Goal: Information Seeking & Learning: Compare options

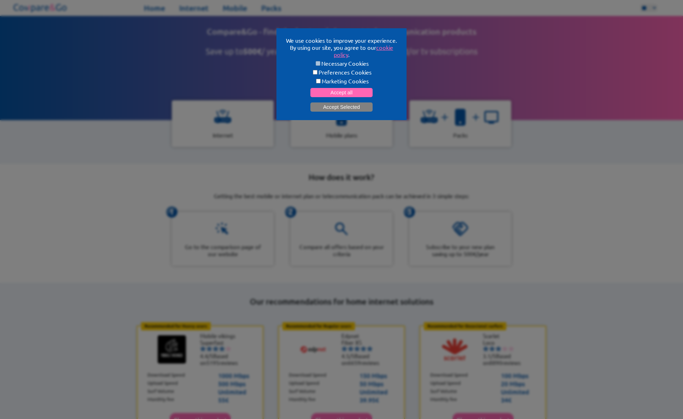
click at [317, 104] on button "Accept Selected" at bounding box center [341, 106] width 62 height 9
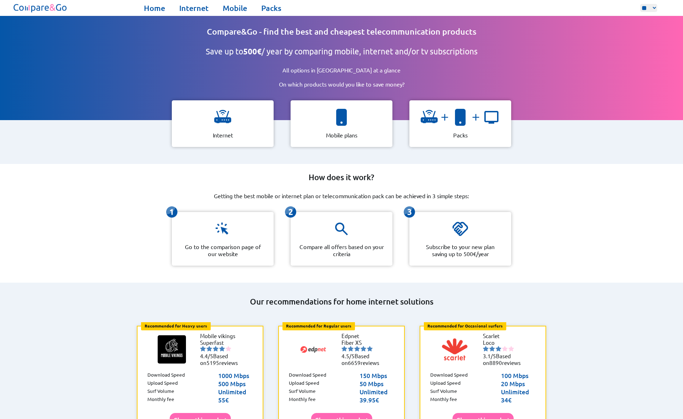
scroll to position [71, 0]
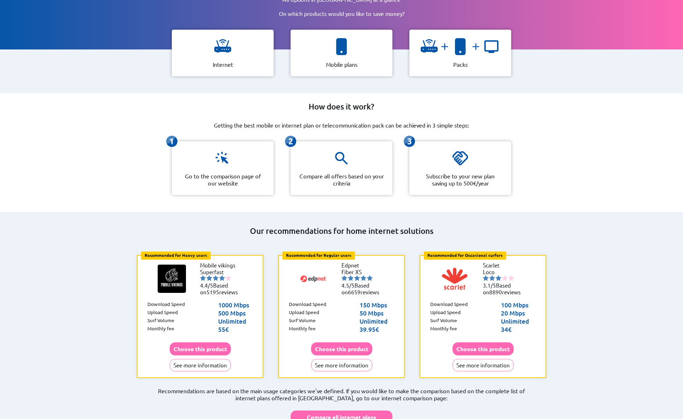
click at [115, 261] on div "Our recommendations for home internet solutions Recommended for Heavy users Hea…" at bounding box center [341, 326] width 458 height 229
click at [211, 359] on button "See more information" at bounding box center [200, 365] width 61 height 12
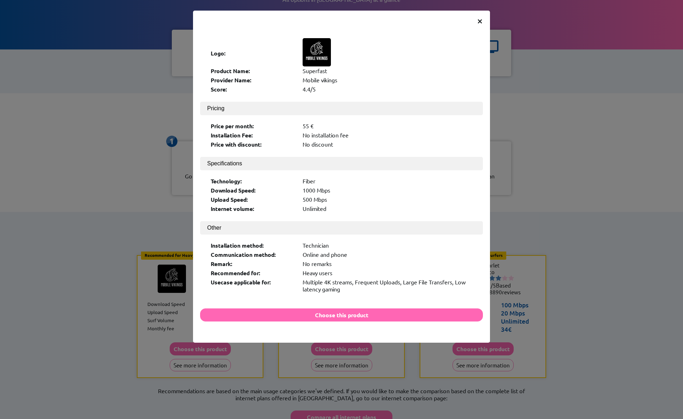
click at [137, 164] on div "× Logo: Product Name: Superfast Provider Name: Mobile vikings Score: 4.4/5 Pric…" at bounding box center [341, 209] width 683 height 419
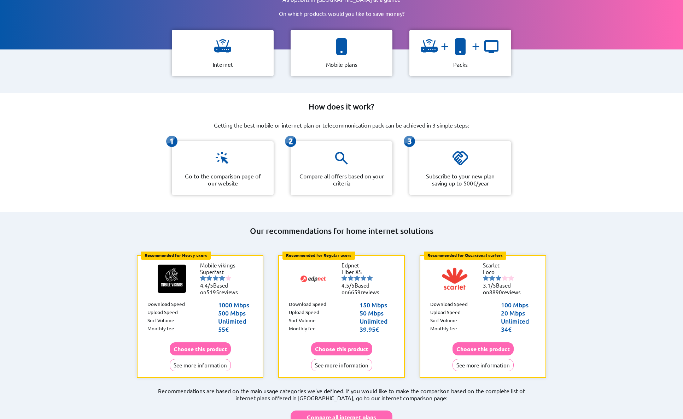
click at [80, 132] on div "How does it work? Getting the best mobile or internet plan or telecommunication…" at bounding box center [341, 152] width 683 height 119
click at [203, 359] on button "See more information" at bounding box center [200, 365] width 61 height 12
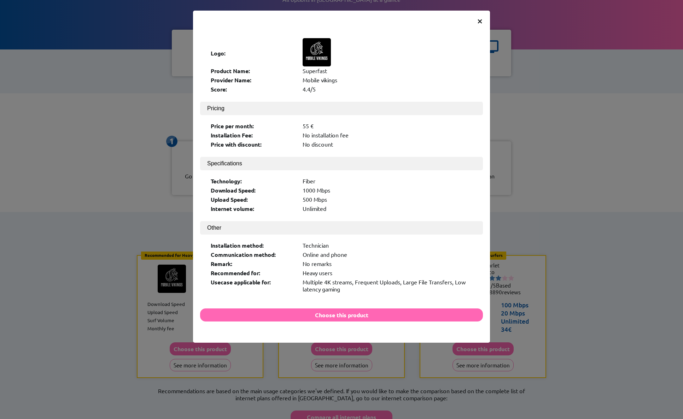
click at [110, 156] on div "× Logo: Product Name: Superfast Provider Name: Mobile vikings Score: 4.4/5 Pric…" at bounding box center [341, 209] width 683 height 419
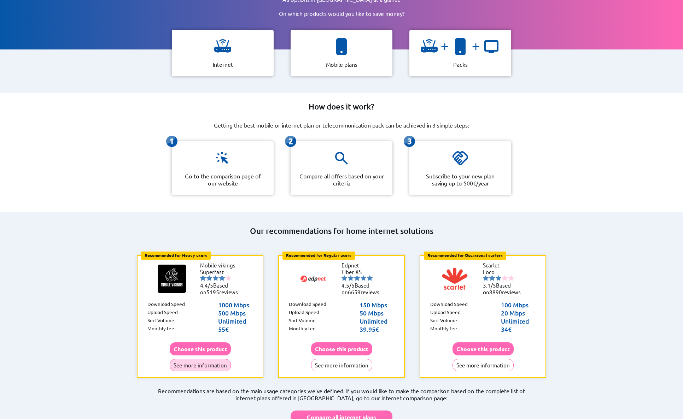
click at [195, 359] on button "See more information" at bounding box center [200, 365] width 61 height 12
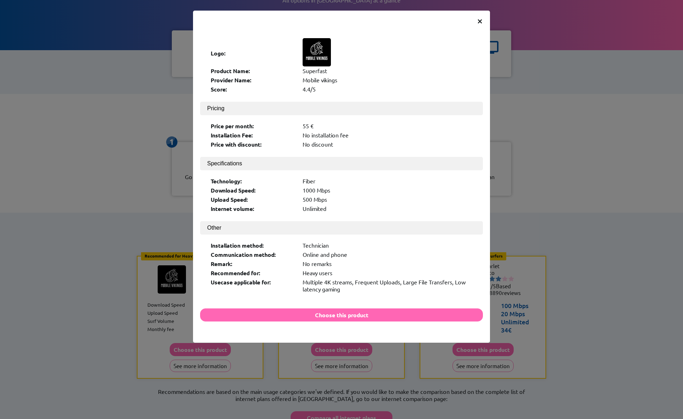
click at [100, 168] on div "× Logo: Product Name: Superfast Provider Name: Mobile vikings Score: 4.4/5 Pric…" at bounding box center [341, 209] width 683 height 419
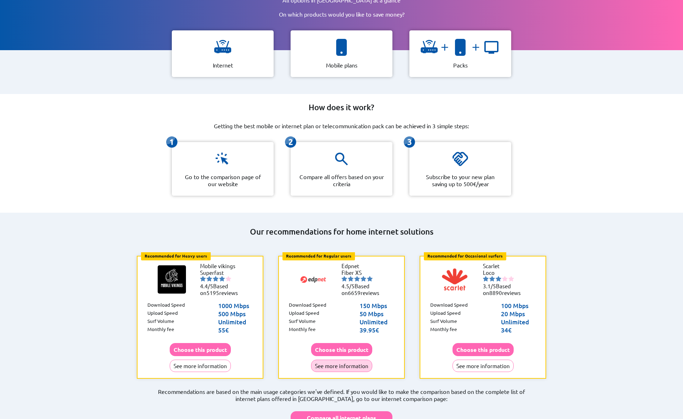
click at [332, 360] on button "See more information" at bounding box center [341, 366] width 61 height 12
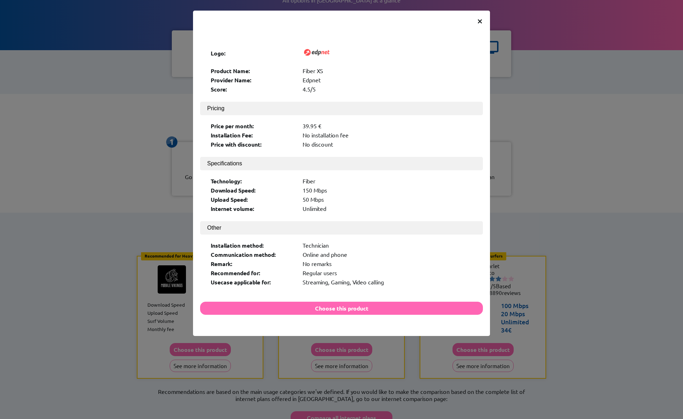
click at [114, 190] on div "× Logo: Product Name: Fiber XS Provider Name: Edpnet Score: 4.5/5 Pricing Price…" at bounding box center [341, 209] width 683 height 419
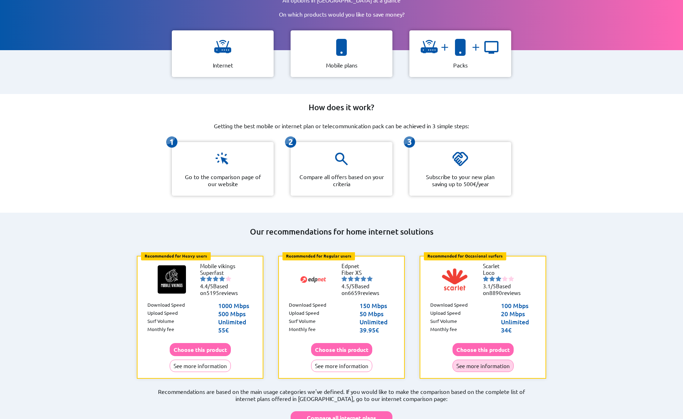
click at [473, 360] on button "See more information" at bounding box center [482, 366] width 61 height 12
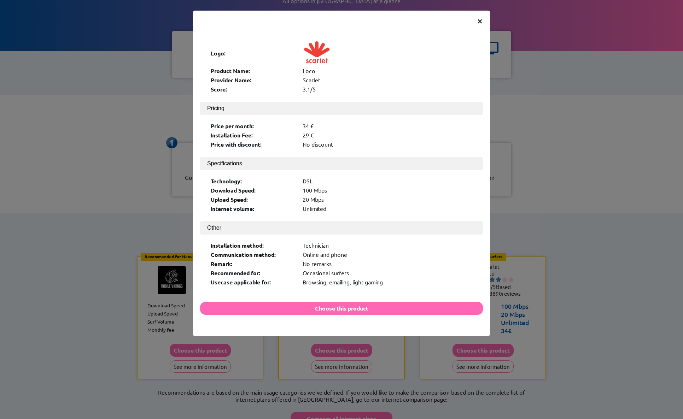
click at [161, 181] on div "× Logo: Product Name: Loco Provider Name: [PERSON_NAME] Score: 3.1/5 Pricing Pr…" at bounding box center [341, 209] width 683 height 419
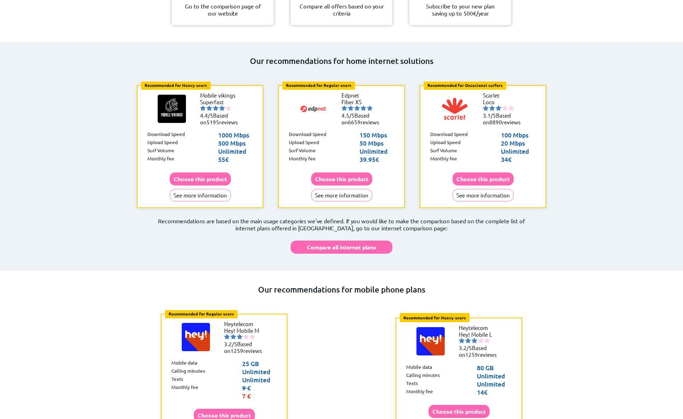
scroll to position [246, 0]
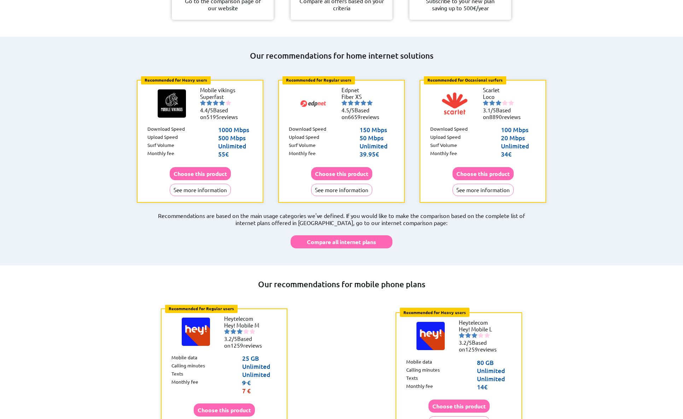
click at [296, 265] on div "Our recommendations for mobile phone plans Recommended for Regular users Regula…" at bounding box center [341, 383] width 683 height 237
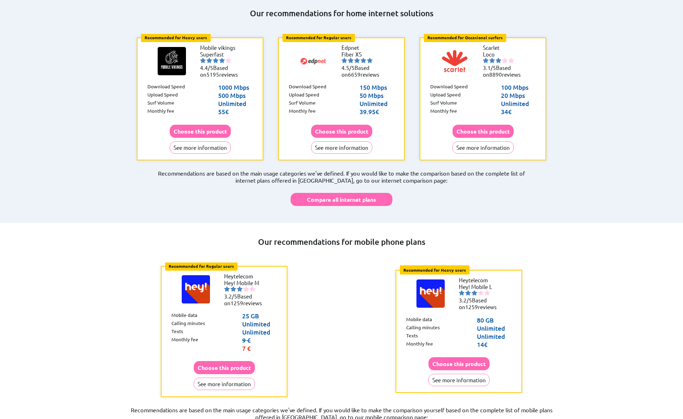
scroll to position [352, 0]
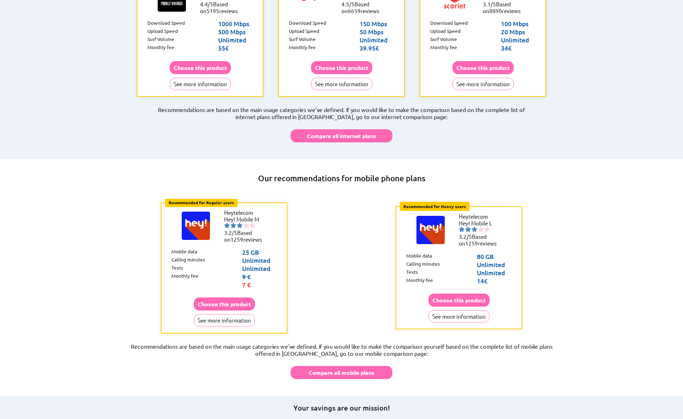
click at [126, 199] on div "Recommended for Regular users Regular users: Uses data for browsing, social med…" at bounding box center [341, 268] width 469 height 138
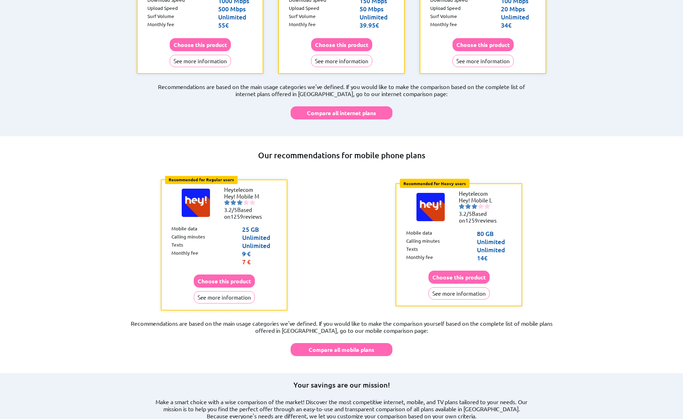
scroll to position [387, 0]
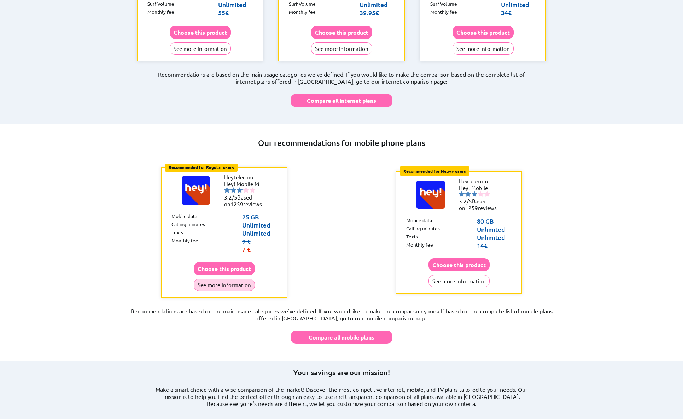
click at [240, 279] on button "See more information" at bounding box center [224, 285] width 61 height 12
